Goal: Use online tool/utility: Utilize a website feature to perform a specific function

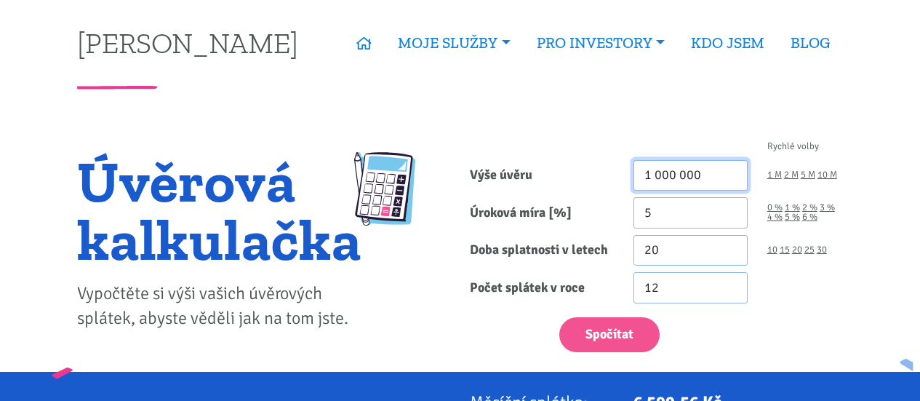
drag, startPoint x: 650, startPoint y: 172, endPoint x: 611, endPoint y: 171, distance: 39.3
click at [611, 171] on div "Výše úvěru 1 000 000 1 M 2 M 5 M 10 M" at bounding box center [656, 175] width 393 height 31
type input "20 000 000"
click at [808, 252] on link "25" at bounding box center [809, 249] width 10 height 9
type input "25"
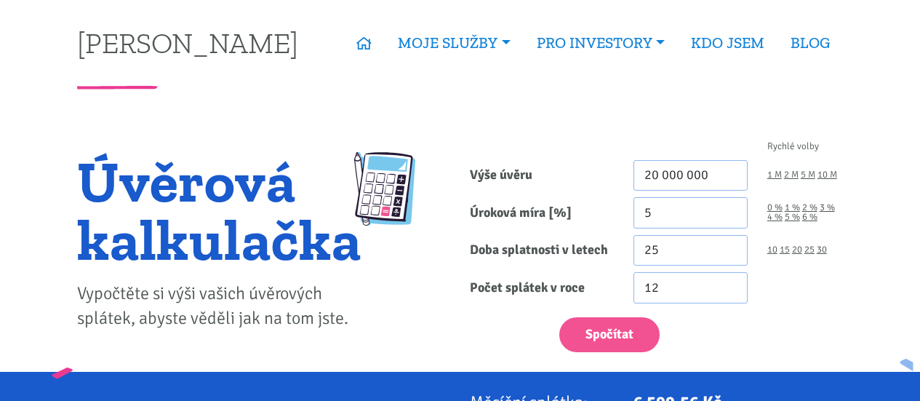
click at [808, 300] on div "12" at bounding box center [738, 287] width 229 height 31
click at [604, 311] on div "Spočítat" at bounding box center [656, 331] width 393 height 43
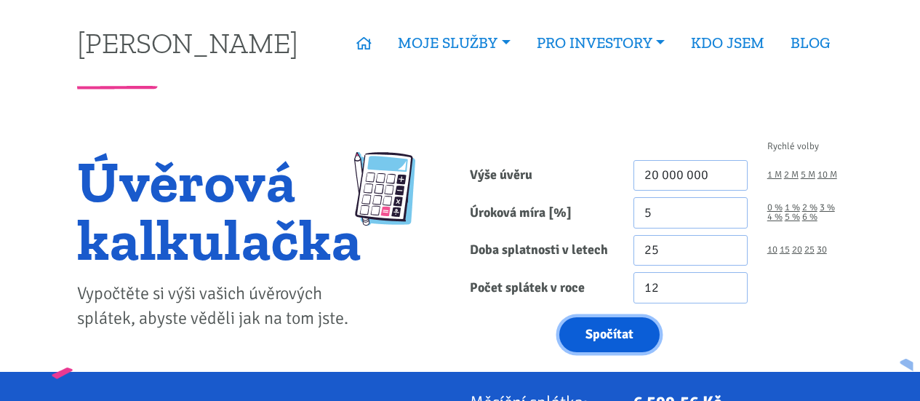
click at [607, 334] on button "Spočítat" at bounding box center [609, 335] width 100 height 36
type input "20000000"
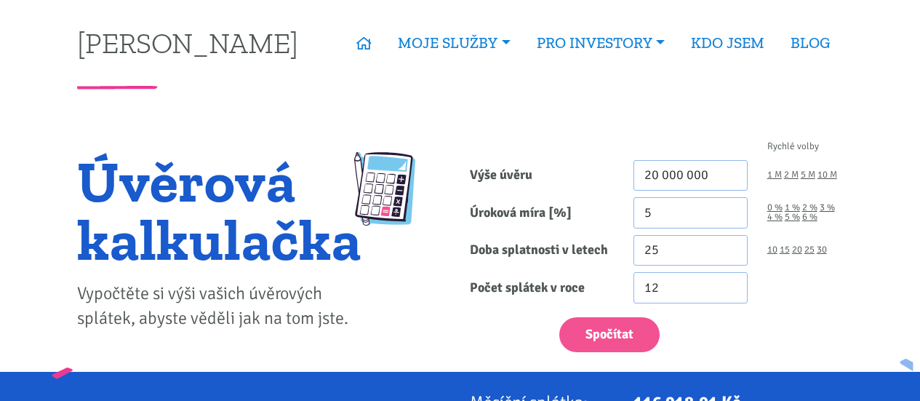
scroll to position [145, 0]
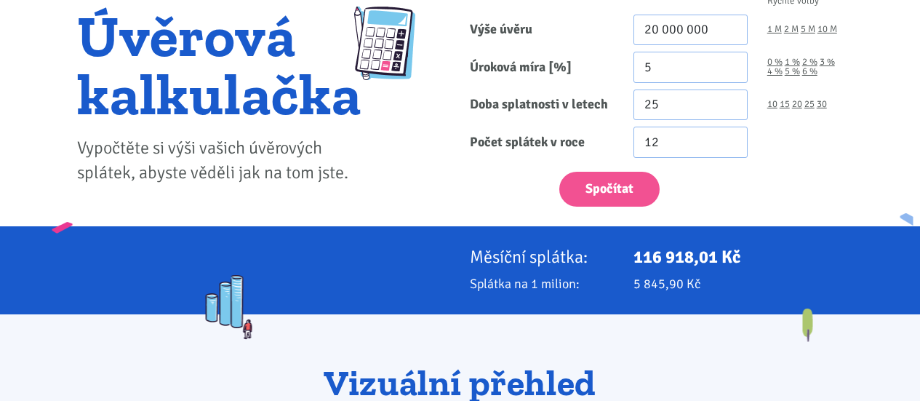
drag, startPoint x: 754, startPoint y: 278, endPoint x: 464, endPoint y: 253, distance: 290.5
click at [466, 255] on div "Měsíční splátka: 116 918,01 Kč Splátka na 1 milion: 5 845,90 Kč" at bounding box center [461, 270] width 786 height 47
click at [464, 253] on div "Měsíční splátka:" at bounding box center [542, 257] width 164 height 20
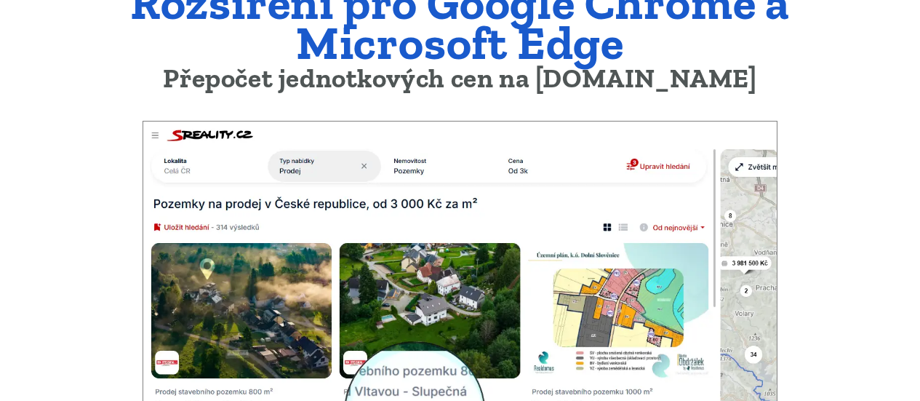
scroll to position [291, 0]
